Goal: Task Accomplishment & Management: Complete application form

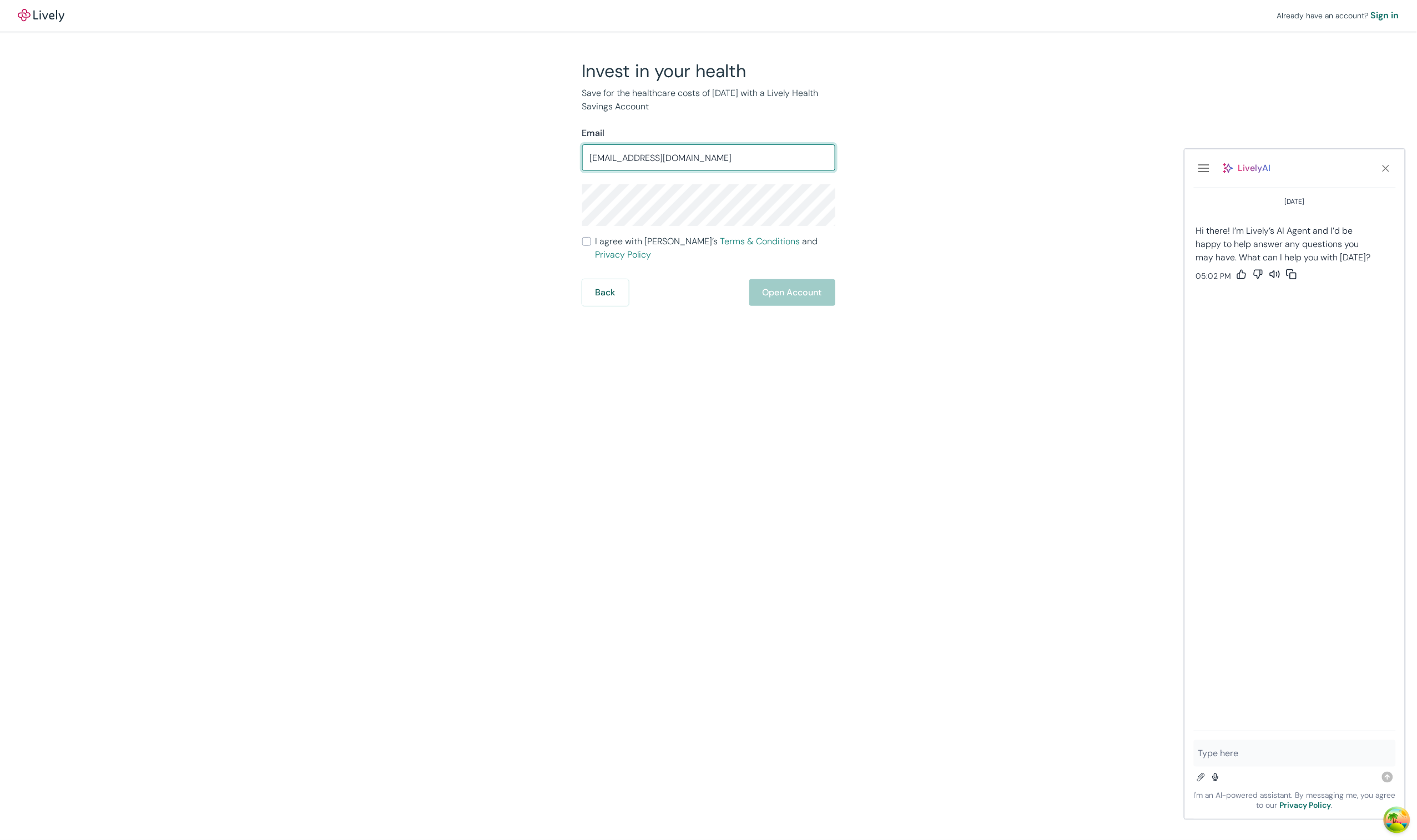
type input "jkajsdkfjk@kdkf.com"
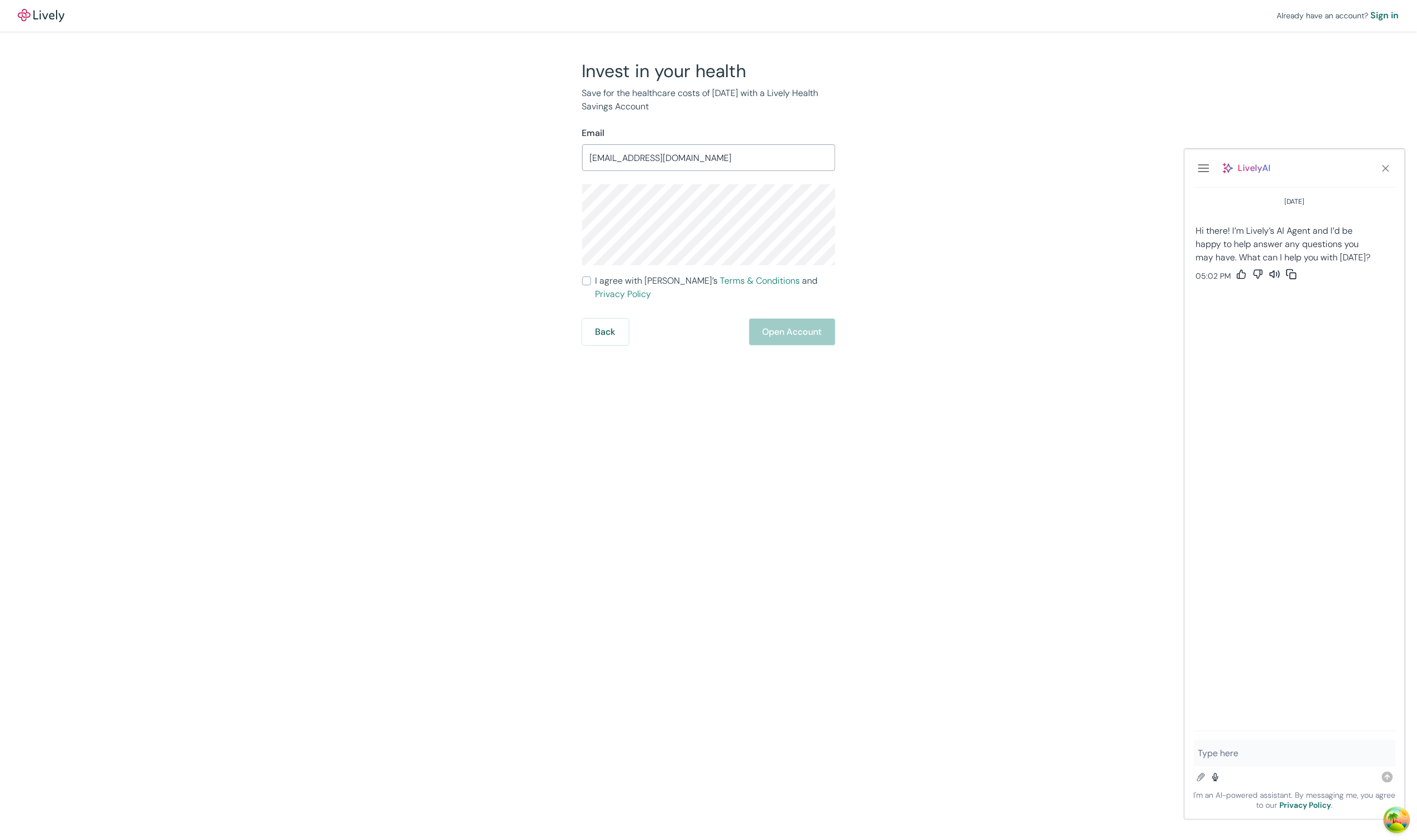
click at [592, 285] on label "I agree with Lively’s Terms & Conditions and Privacy Policy" at bounding box center [709, 287] width 253 height 27
click at [591, 285] on input "I agree with Lively’s Terms & Conditions and Privacy Policy" at bounding box center [587, 281] width 9 height 9
checkbox input "true"
click at [773, 322] on button "Open Account" at bounding box center [792, 331] width 86 height 27
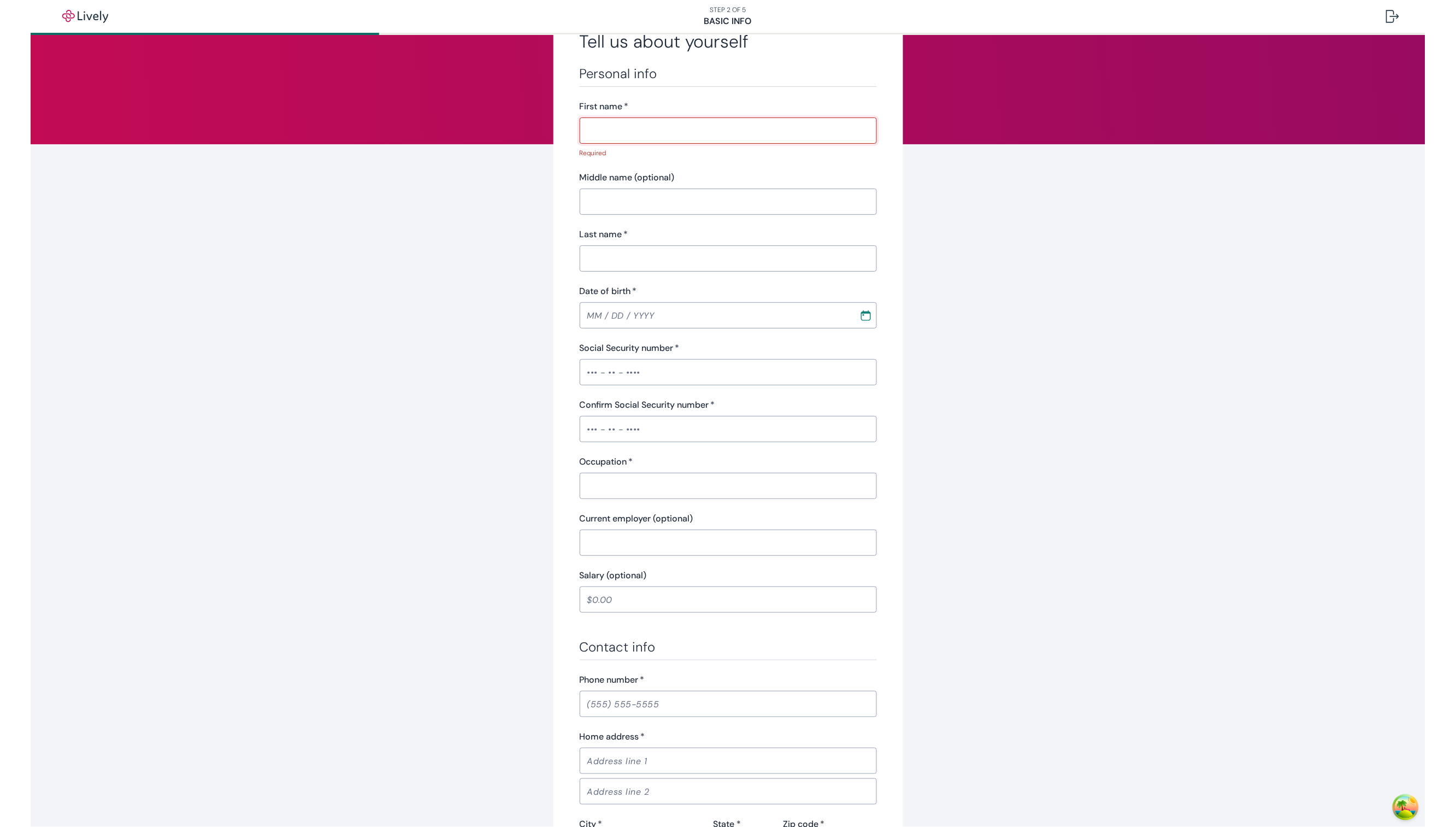
scroll to position [96, 0]
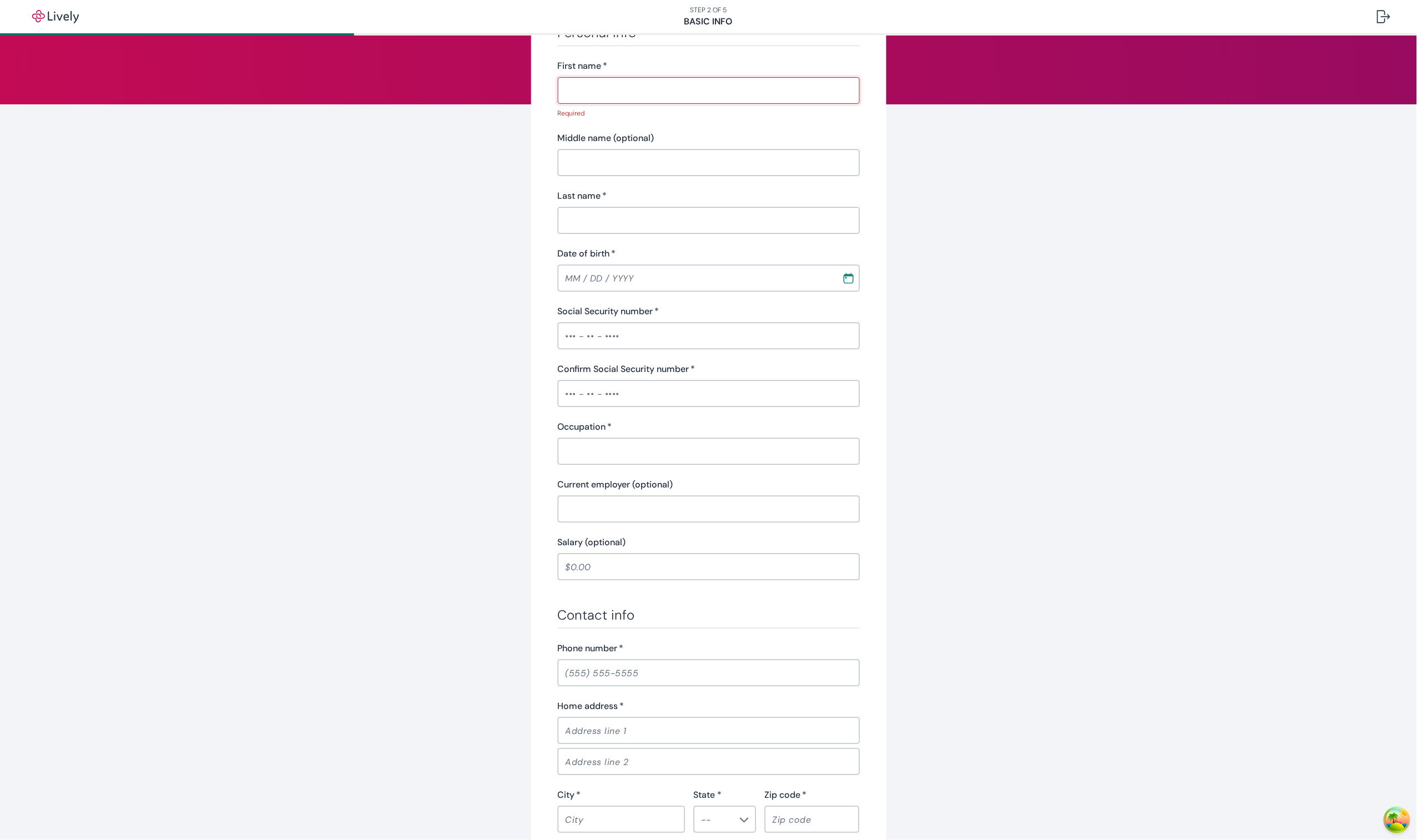
click at [627, 681] on input "Phone number   *" at bounding box center [709, 673] width 302 height 22
type input "[PHONE_NUMBER]"
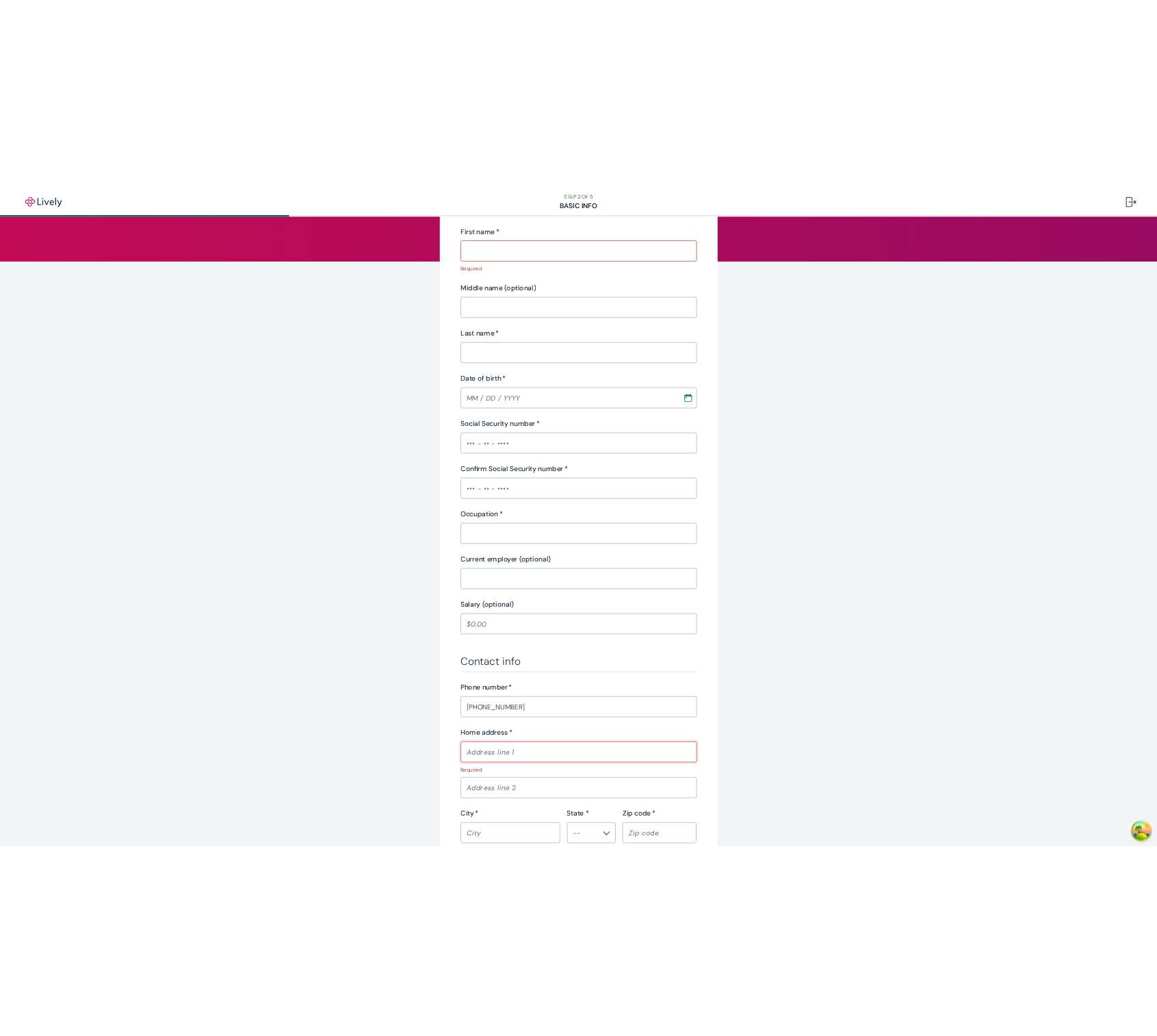
scroll to position [139, 0]
